Goal: Task Accomplishment & Management: Use online tool/utility

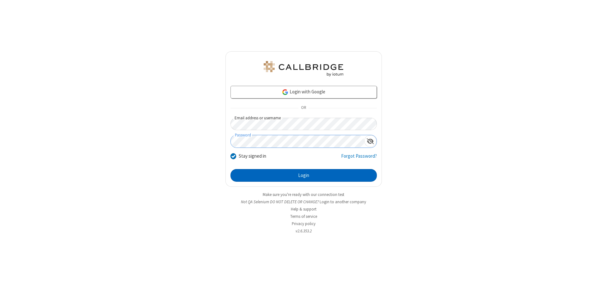
click at [303, 175] on button "Login" at bounding box center [303, 175] width 146 height 13
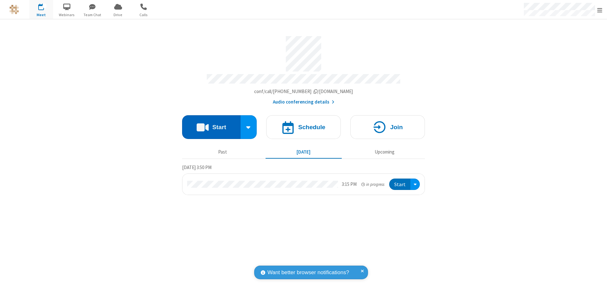
click at [211, 124] on button "Start" at bounding box center [211, 127] width 58 height 24
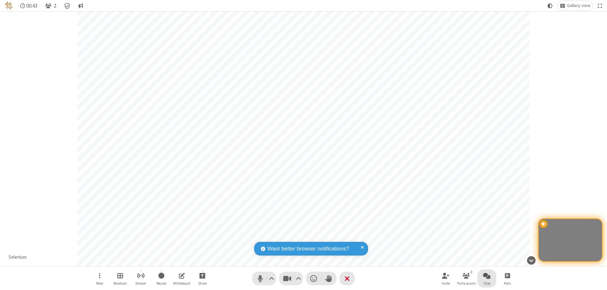
click at [487, 275] on span "Open chat" at bounding box center [487, 275] width 8 height 8
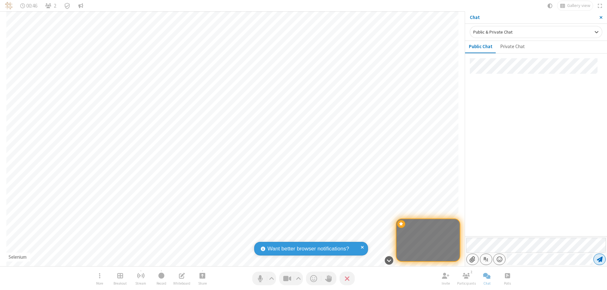
click at [599, 259] on span "Send message" at bounding box center [600, 259] width 6 height 6
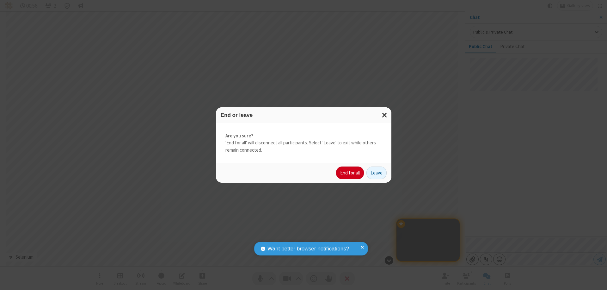
click at [350, 173] on button "End for all" at bounding box center [350, 172] width 28 height 13
